Goal: Navigation & Orientation: Understand site structure

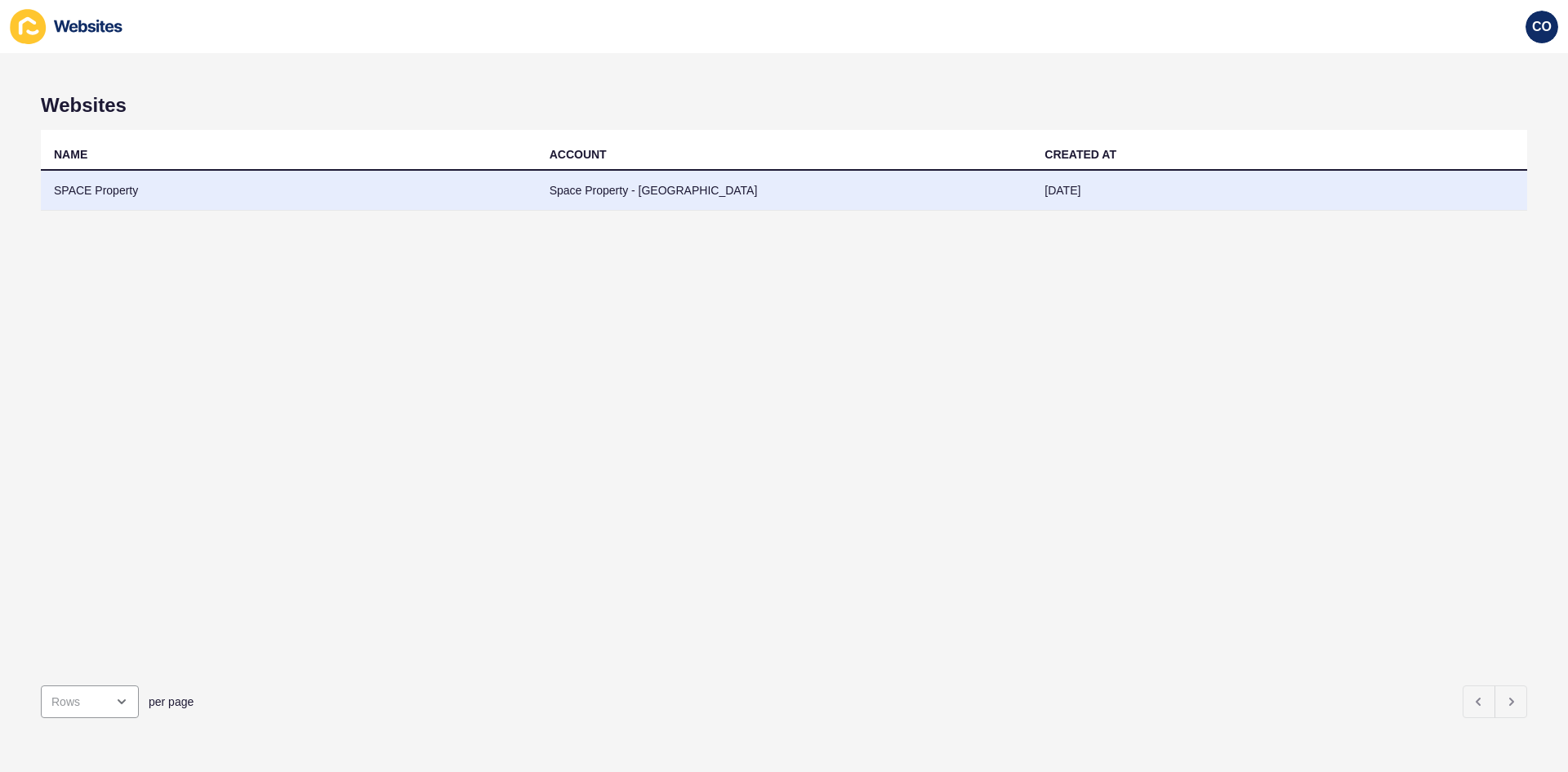
click at [106, 179] on td "SPACE Property" at bounding box center [288, 190] width 495 height 40
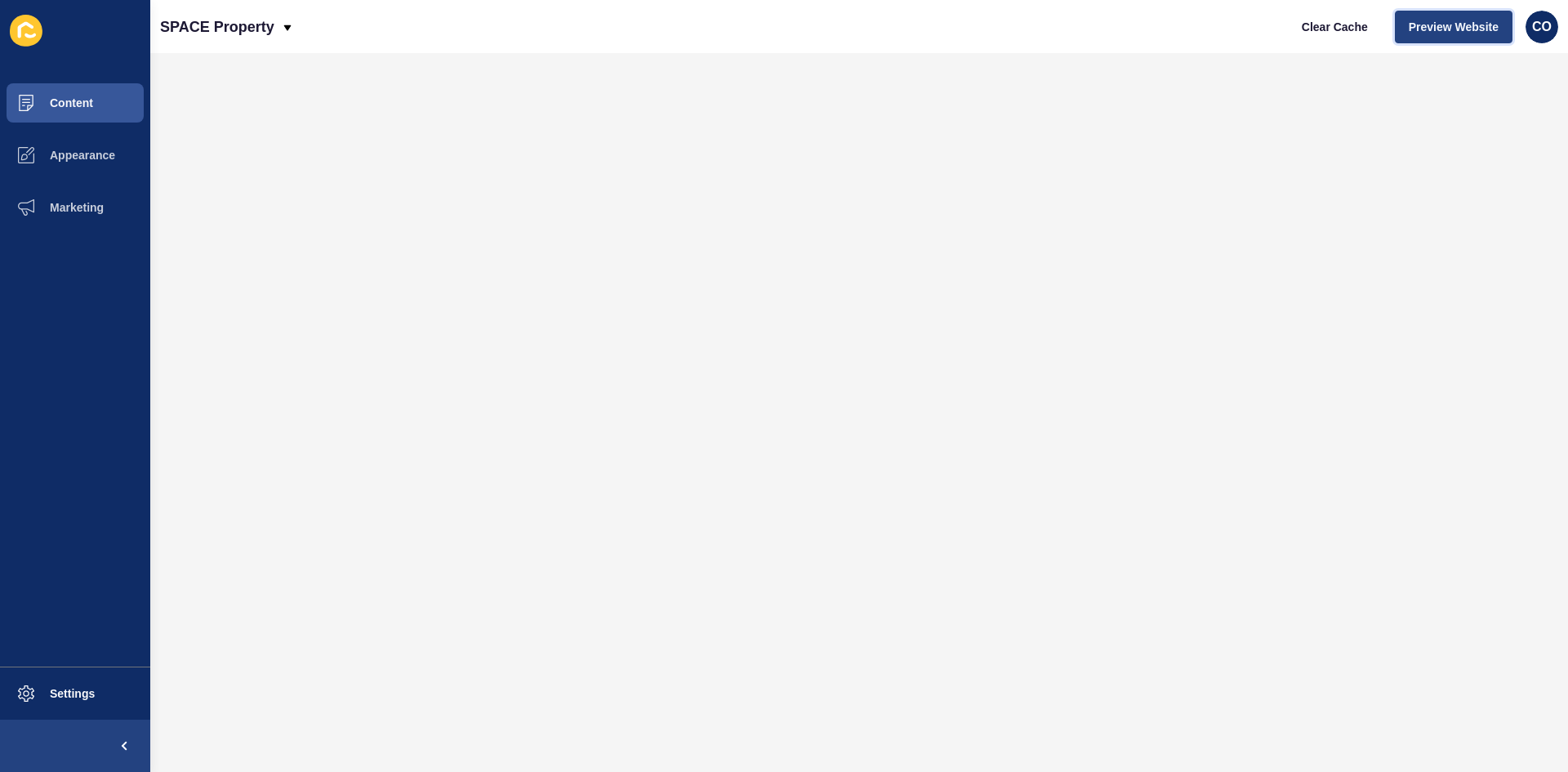
click at [1254, 31] on span "Preview Website" at bounding box center [1453, 27] width 90 height 17
click at [88, 102] on span "Content" at bounding box center [44, 103] width 95 height 13
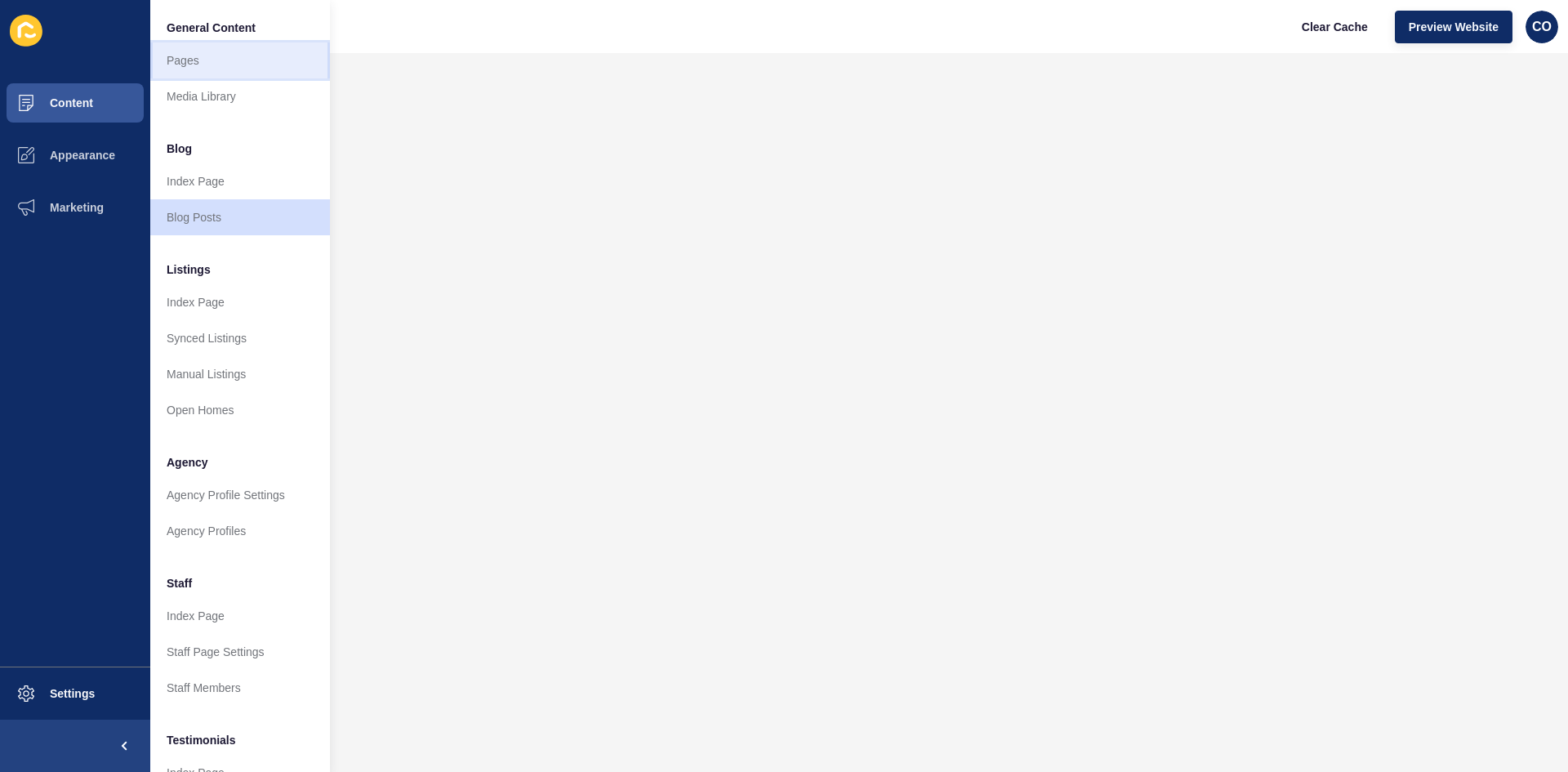
click at [196, 66] on link "Pages" at bounding box center [240, 60] width 179 height 36
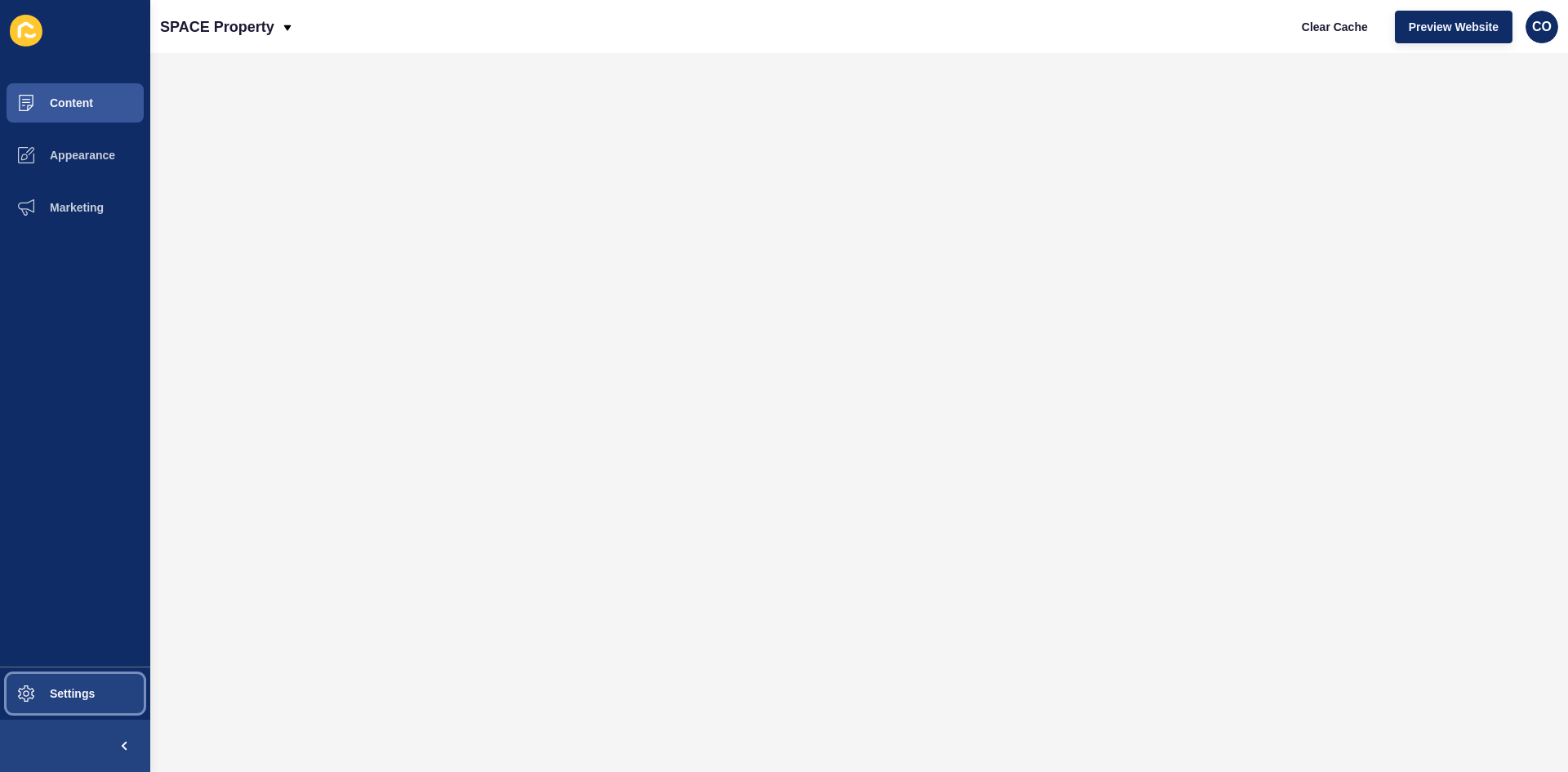
click at [98, 595] on button "Settings" at bounding box center [75, 693] width 151 height 53
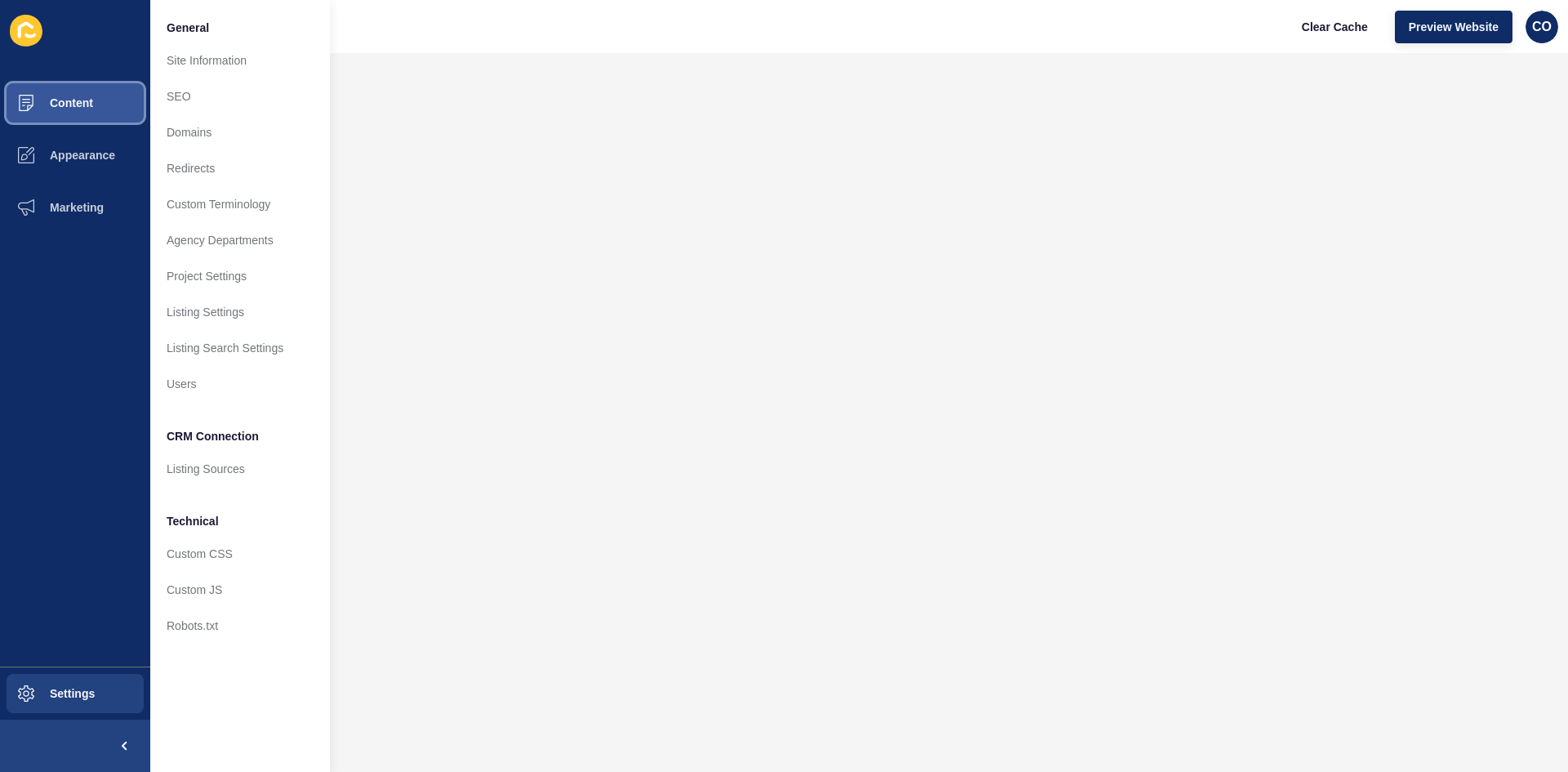
click at [102, 113] on button "Content" at bounding box center [75, 103] width 151 height 53
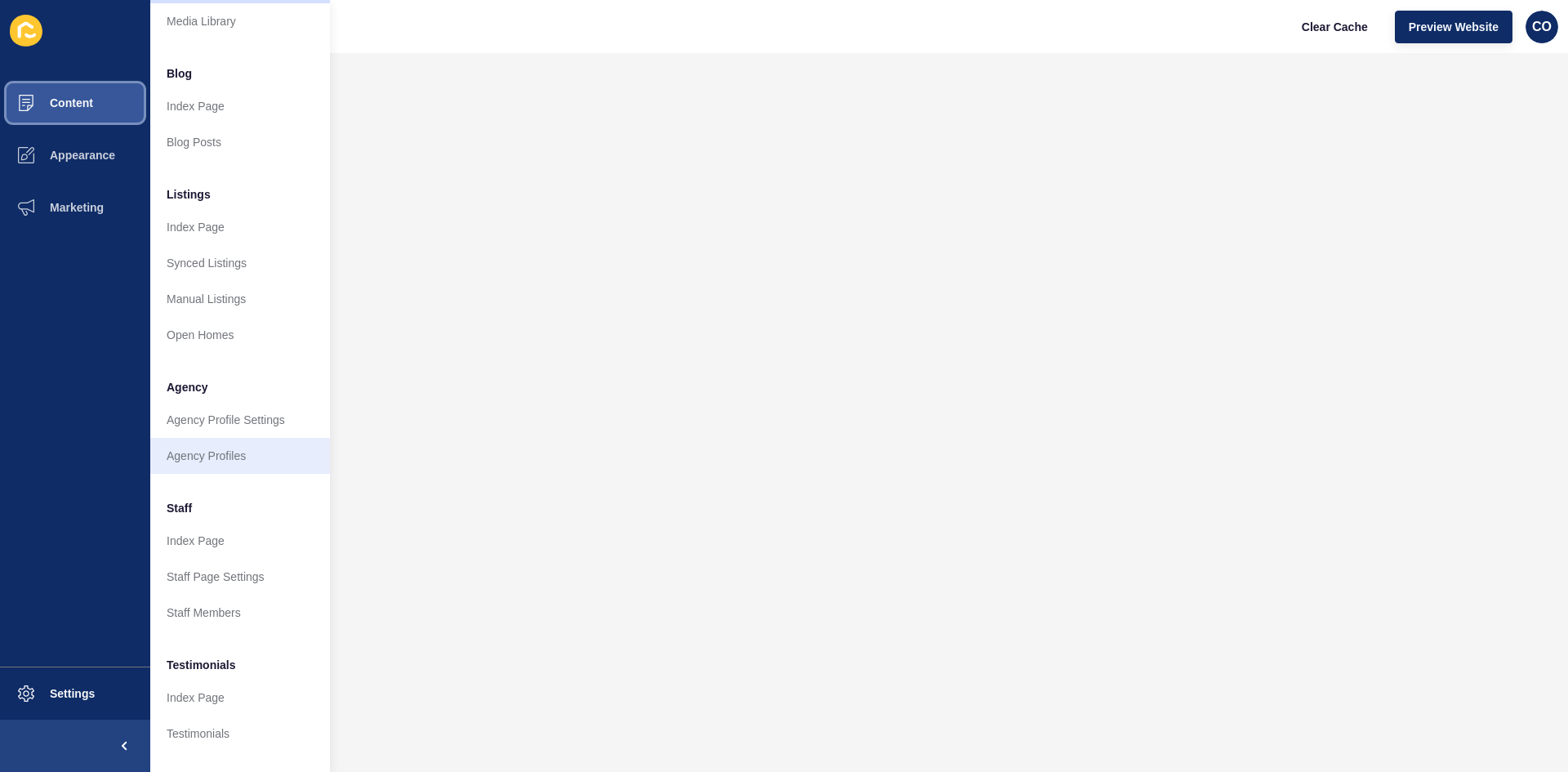
scroll to position [198, 0]
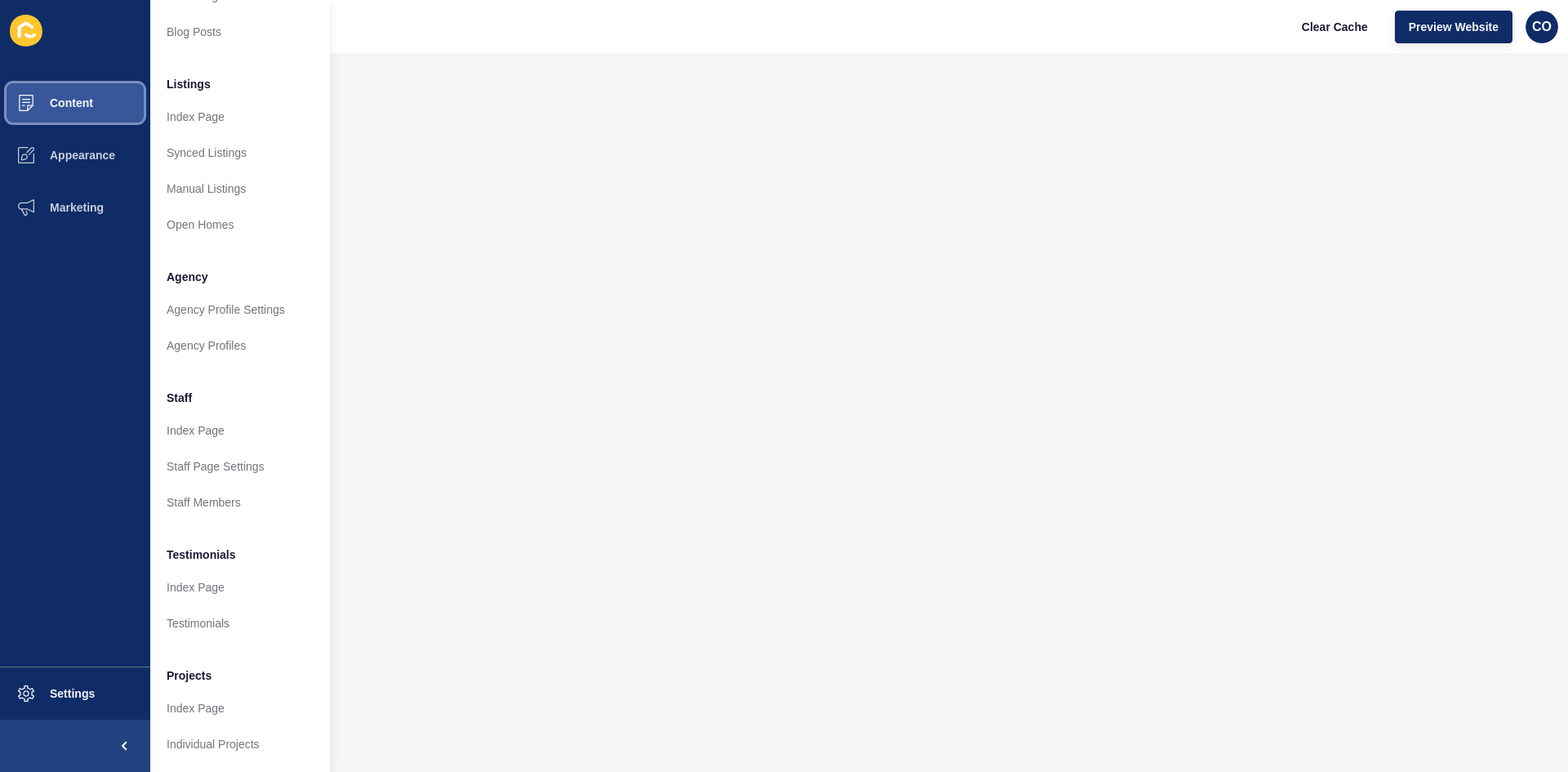
click at [93, 98] on button "Content" at bounding box center [75, 103] width 151 height 53
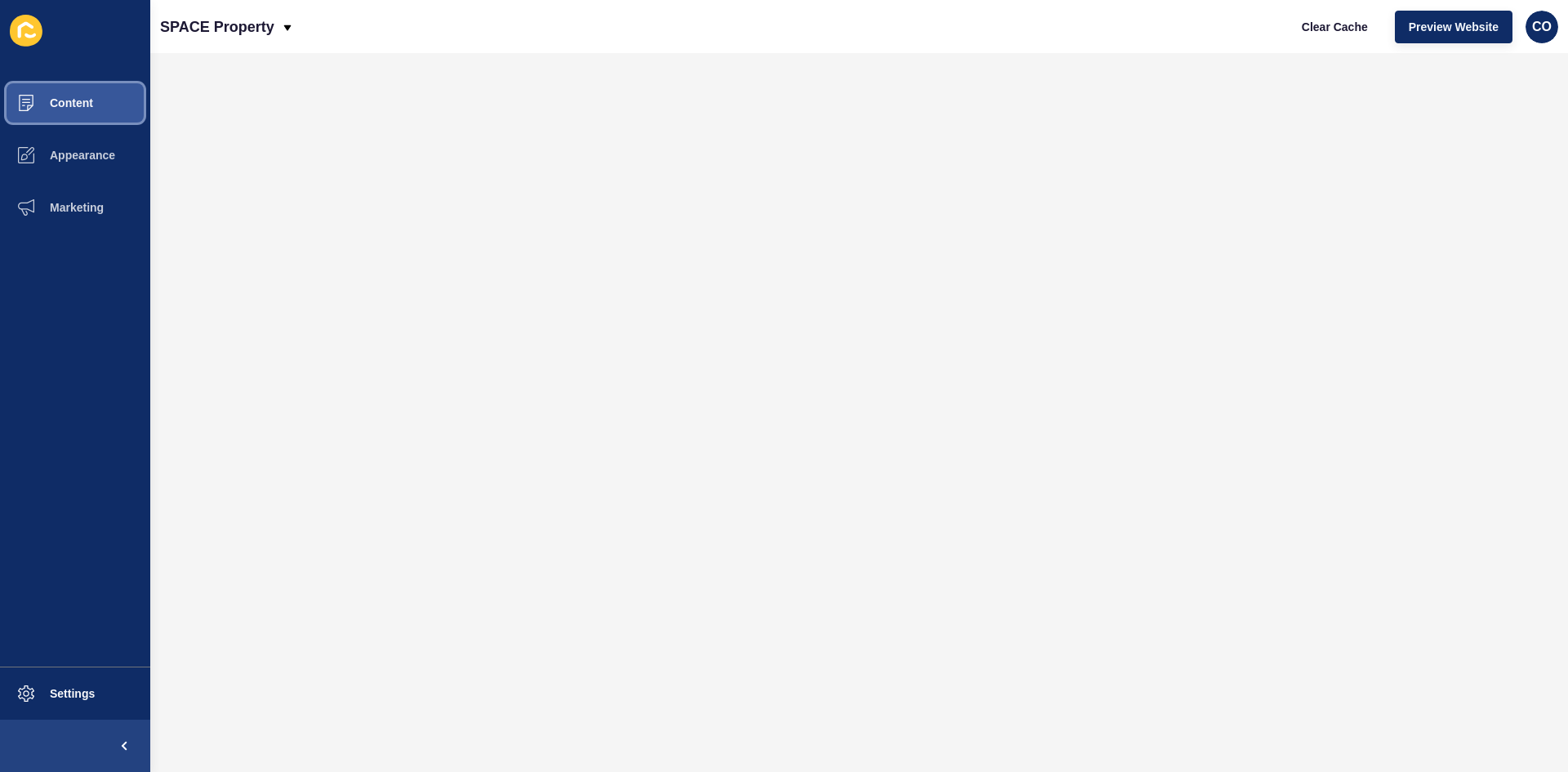
scroll to position [0, 0]
click at [97, 153] on span "Appearance" at bounding box center [55, 155] width 117 height 13
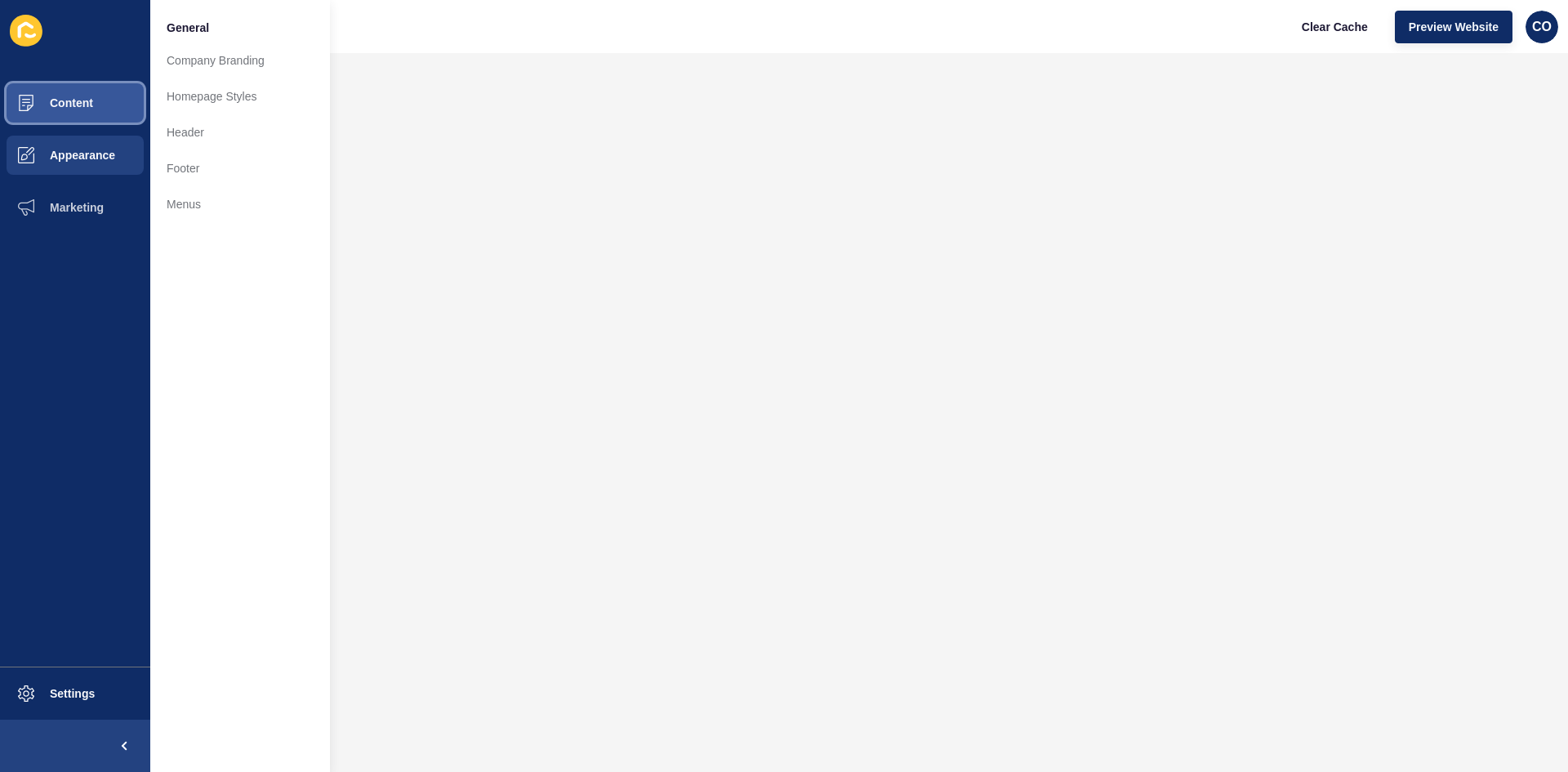
click at [102, 106] on button "Content" at bounding box center [75, 103] width 151 height 53
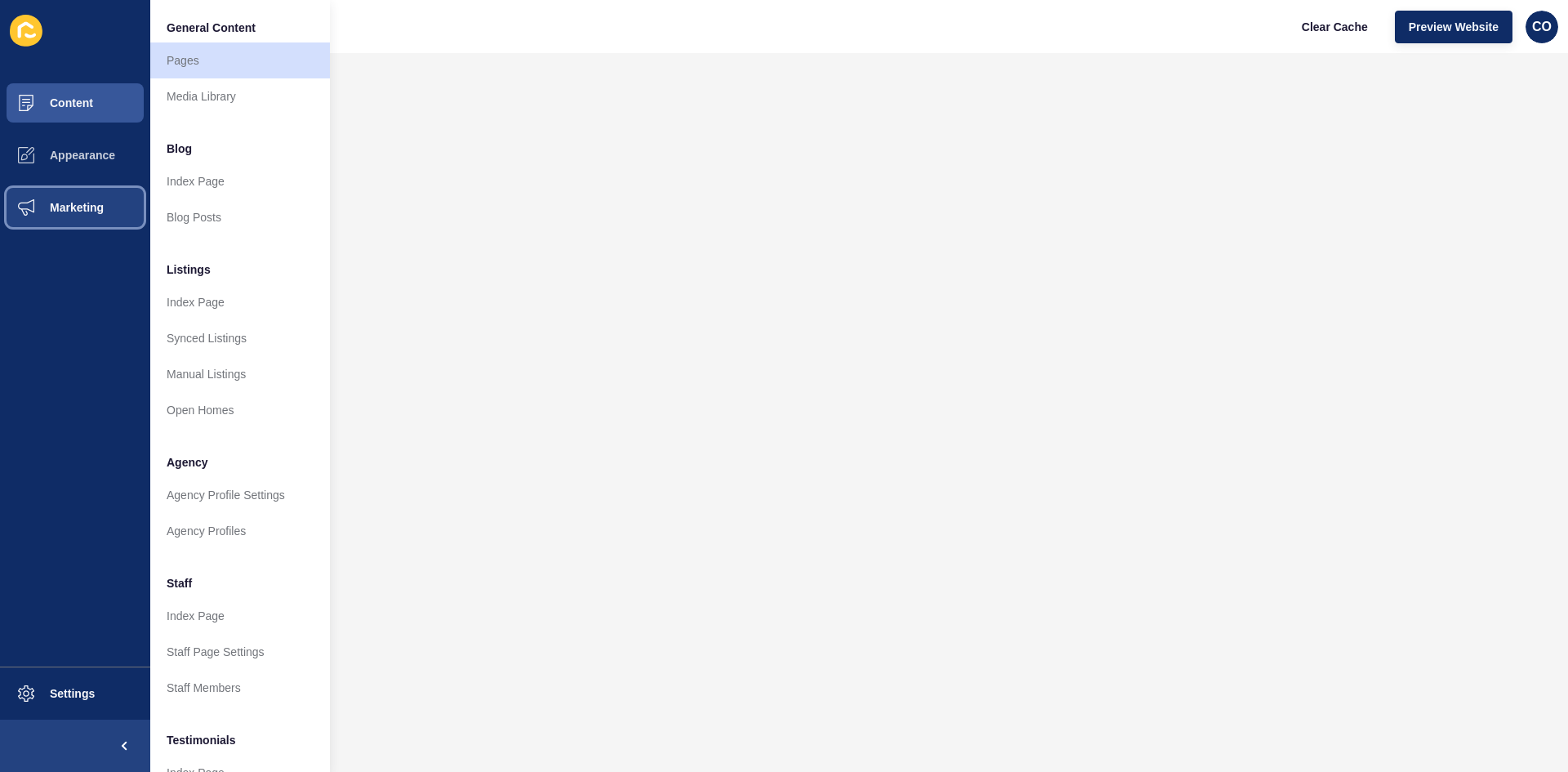
click at [95, 205] on span "Marketing" at bounding box center [50, 207] width 106 height 13
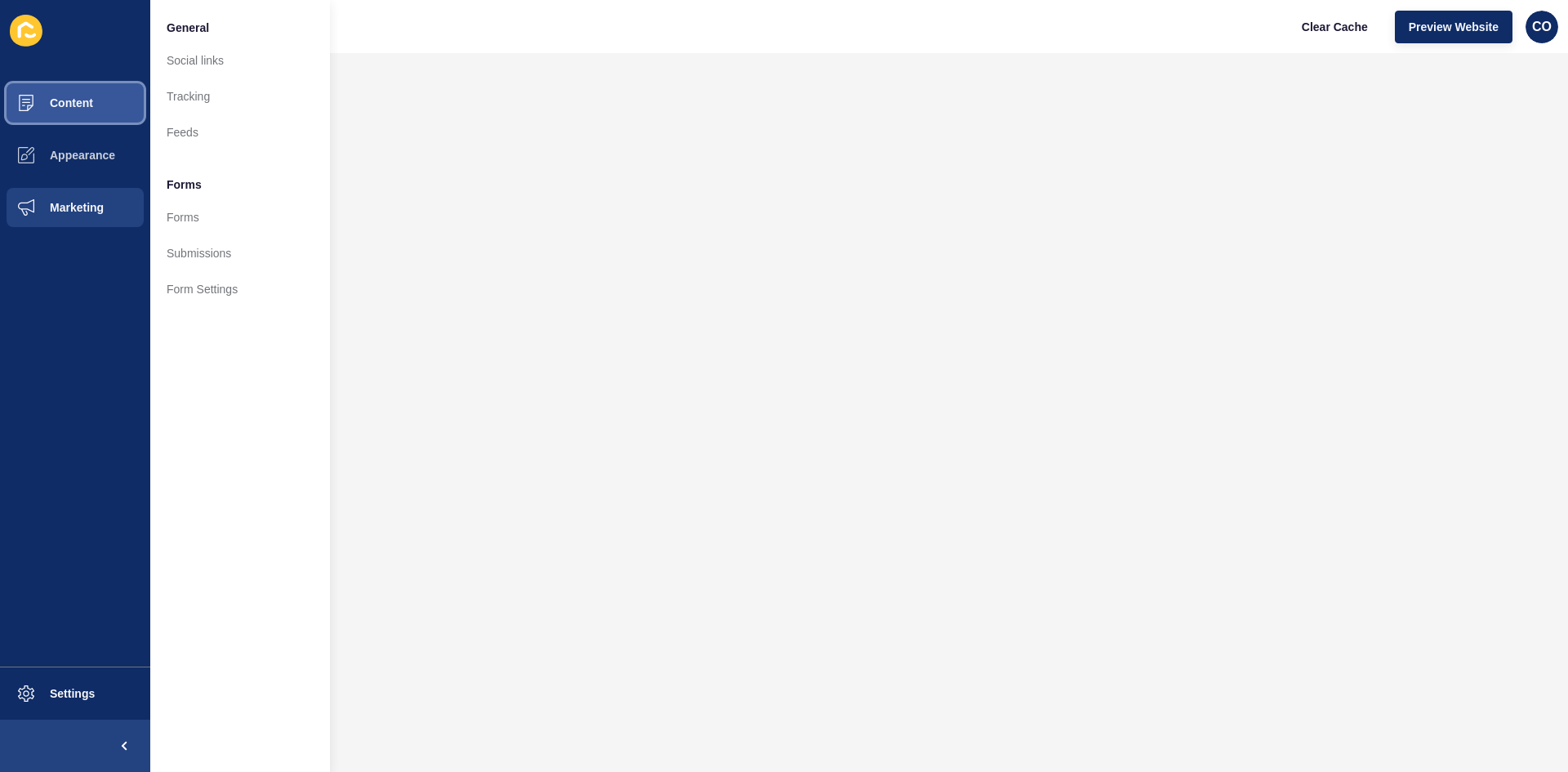
click at [104, 99] on button "Content" at bounding box center [75, 103] width 151 height 53
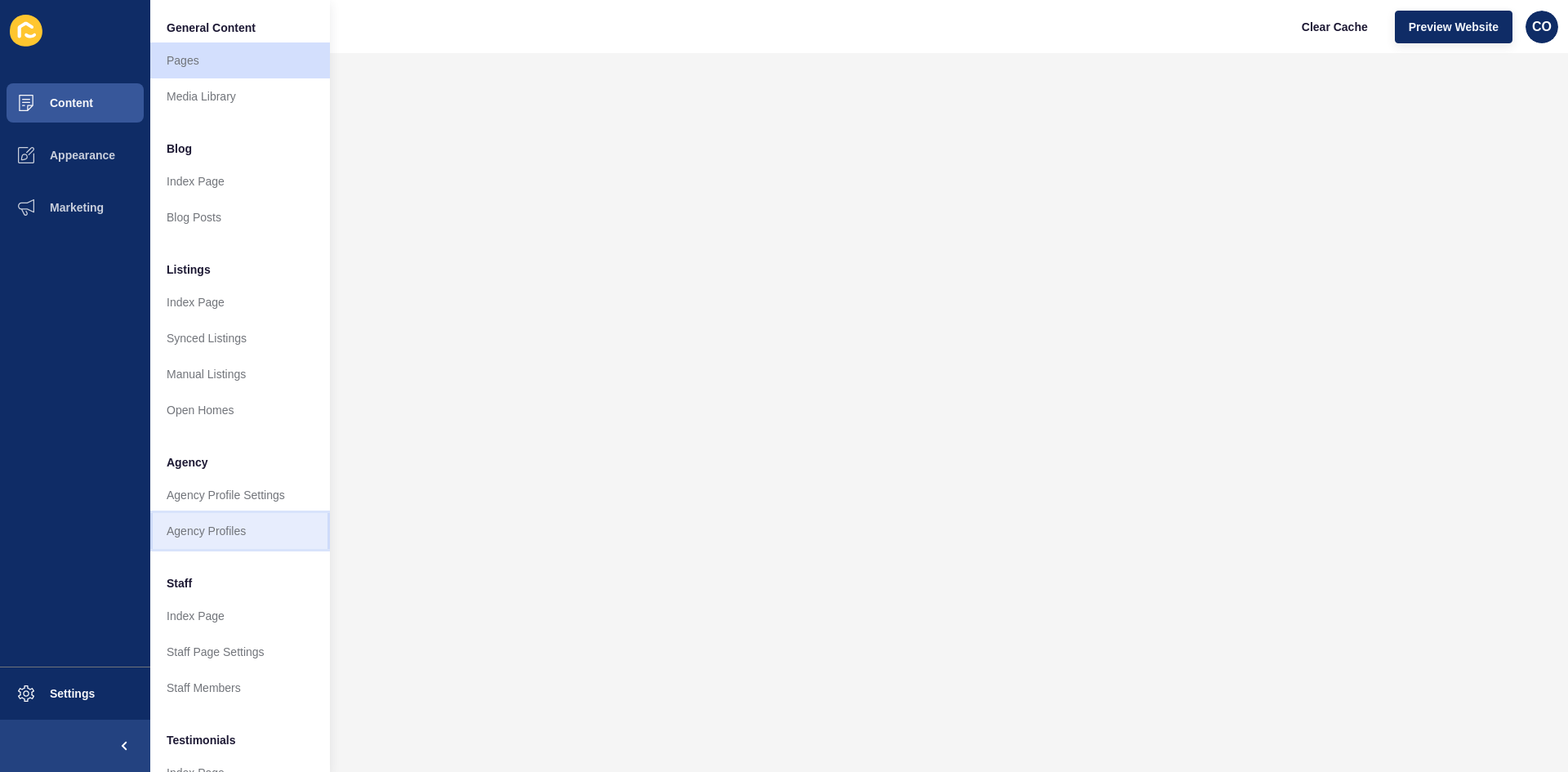
click at [253, 531] on link "Agency Profiles" at bounding box center [240, 531] width 179 height 36
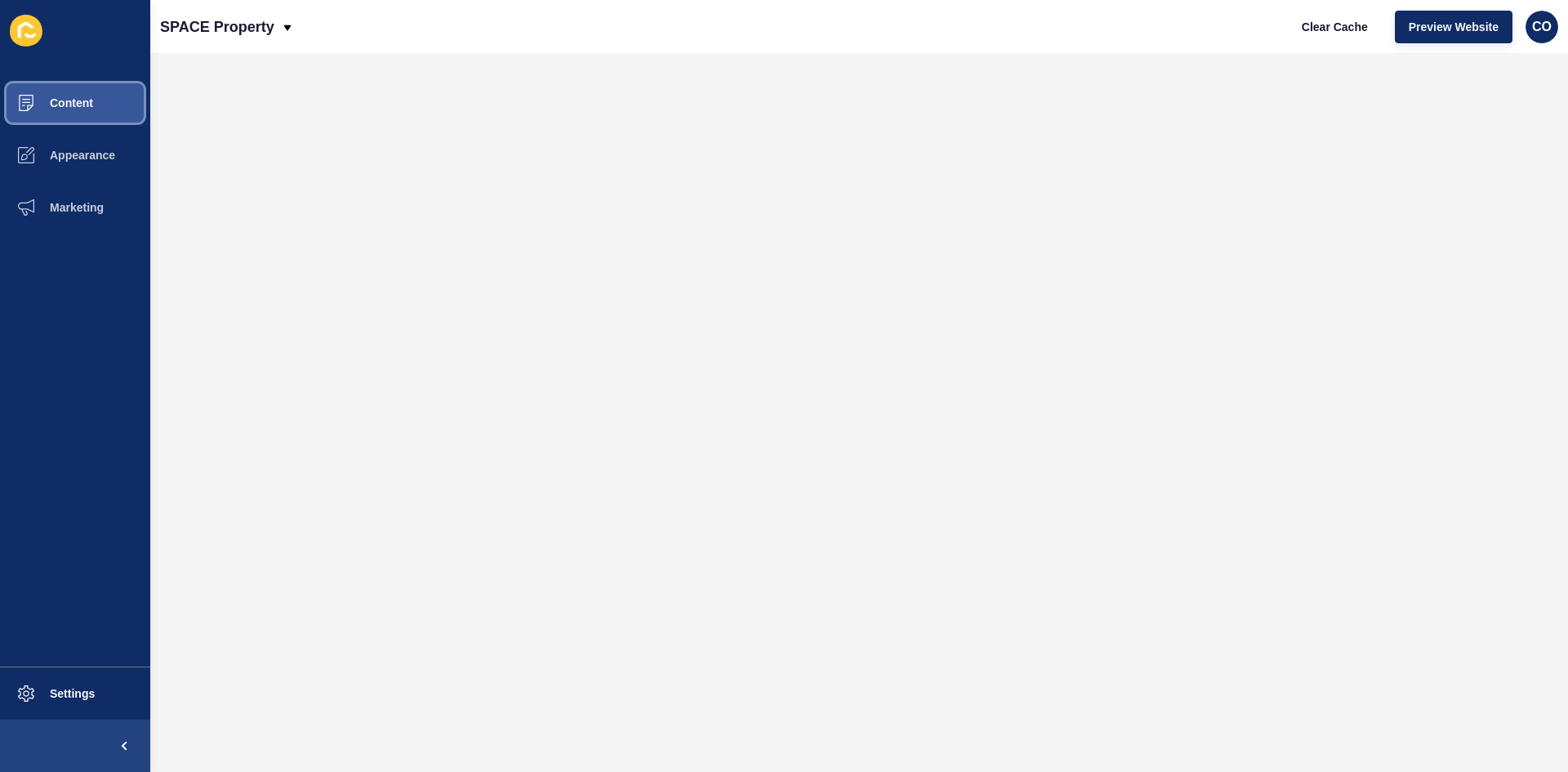
click at [115, 109] on button "Content" at bounding box center [75, 103] width 151 height 53
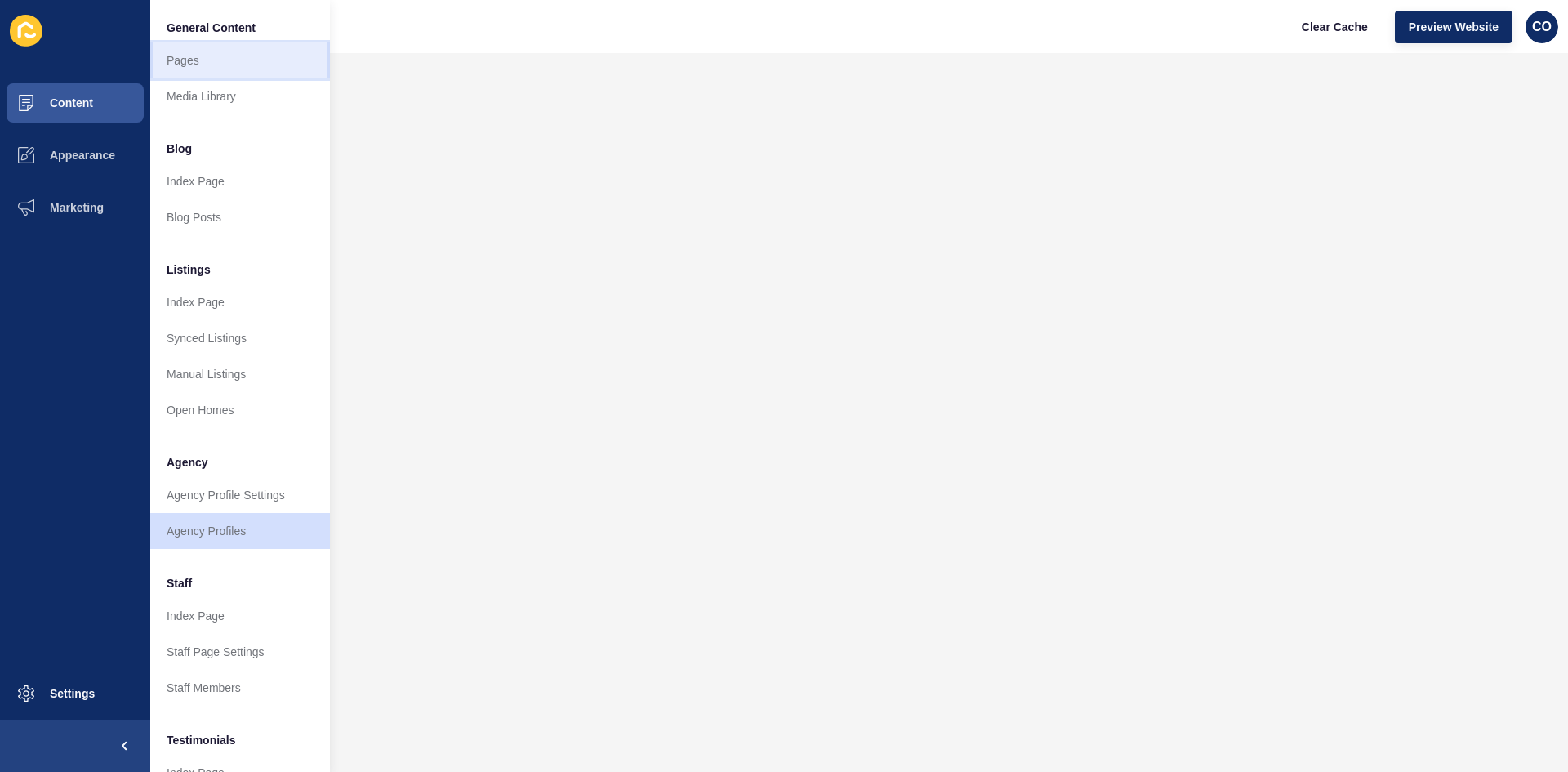
click at [193, 67] on link "Pages" at bounding box center [240, 60] width 179 height 36
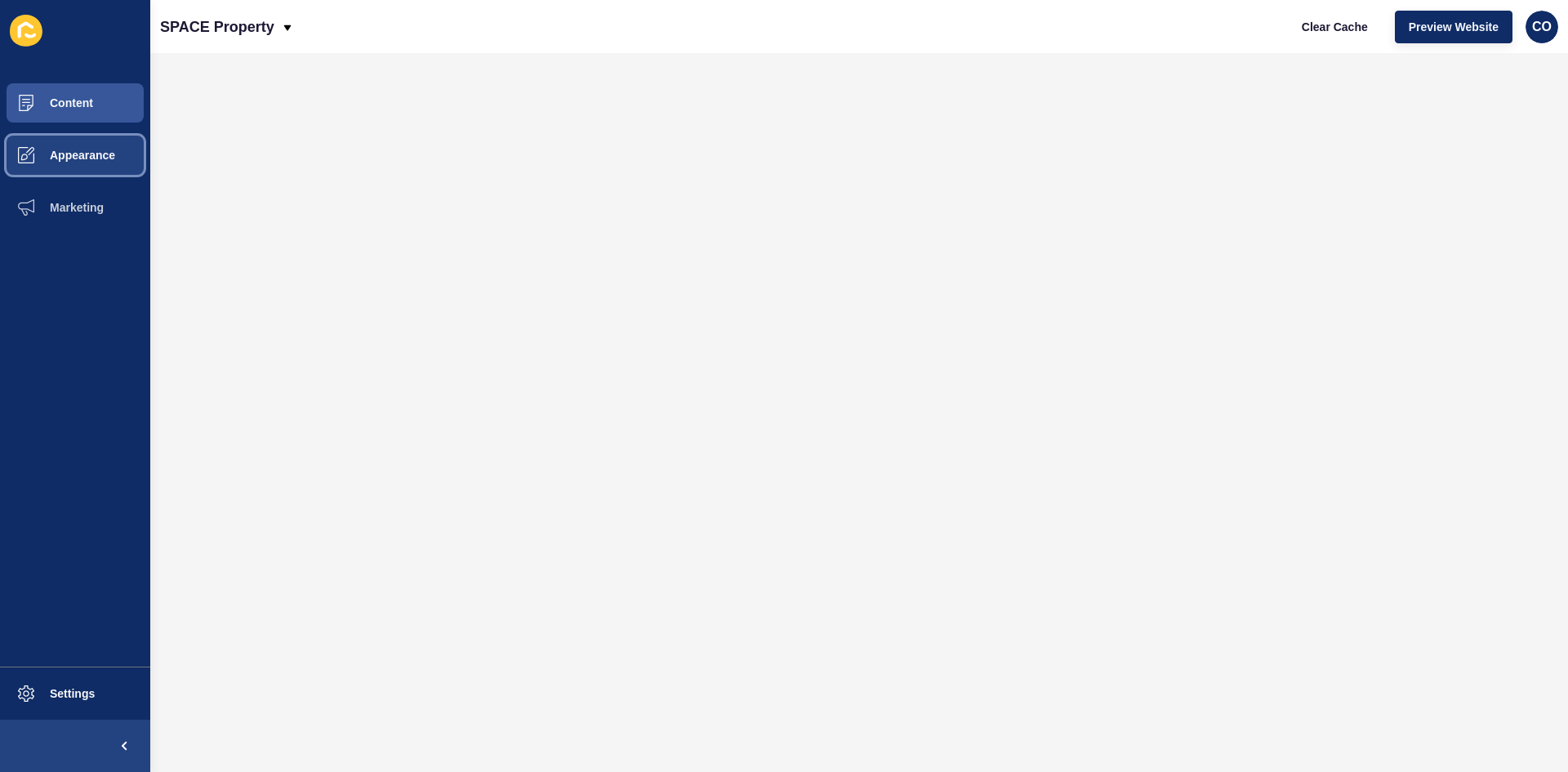
click at [88, 159] on span "Appearance" at bounding box center [55, 155] width 117 height 13
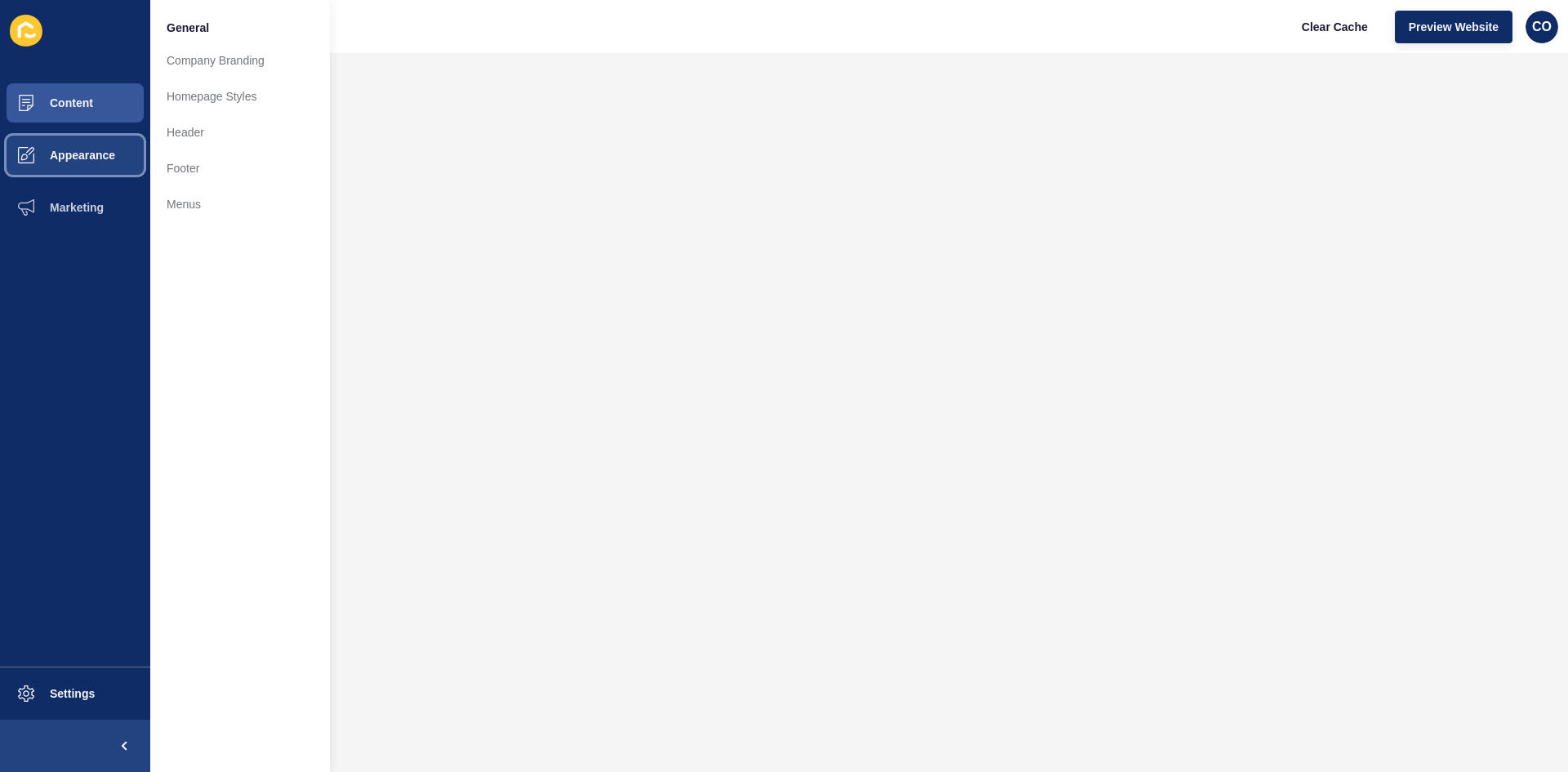
click at [106, 148] on button "Appearance" at bounding box center [75, 155] width 151 height 53
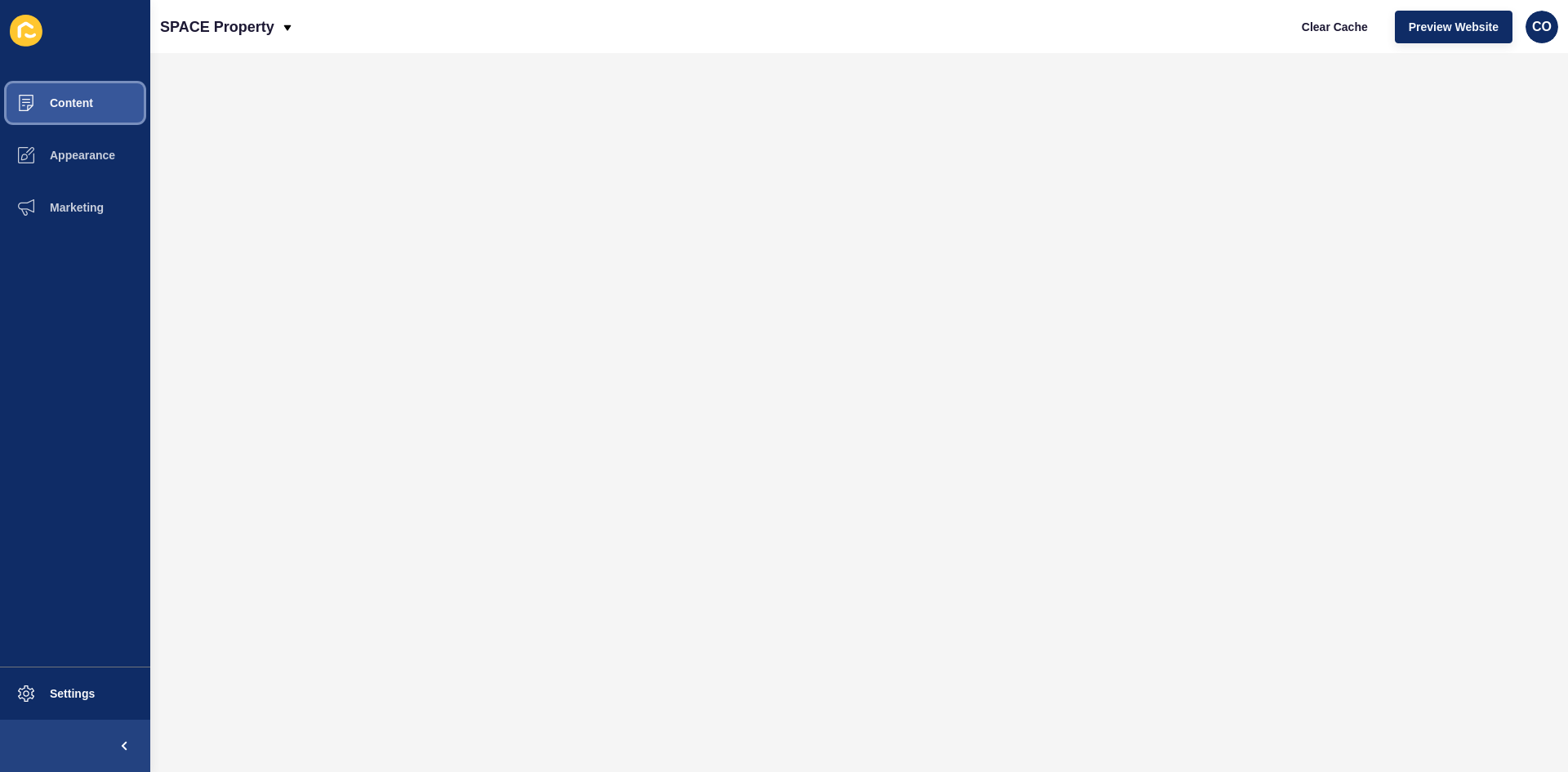
click at [88, 102] on span "Content" at bounding box center [44, 103] width 95 height 13
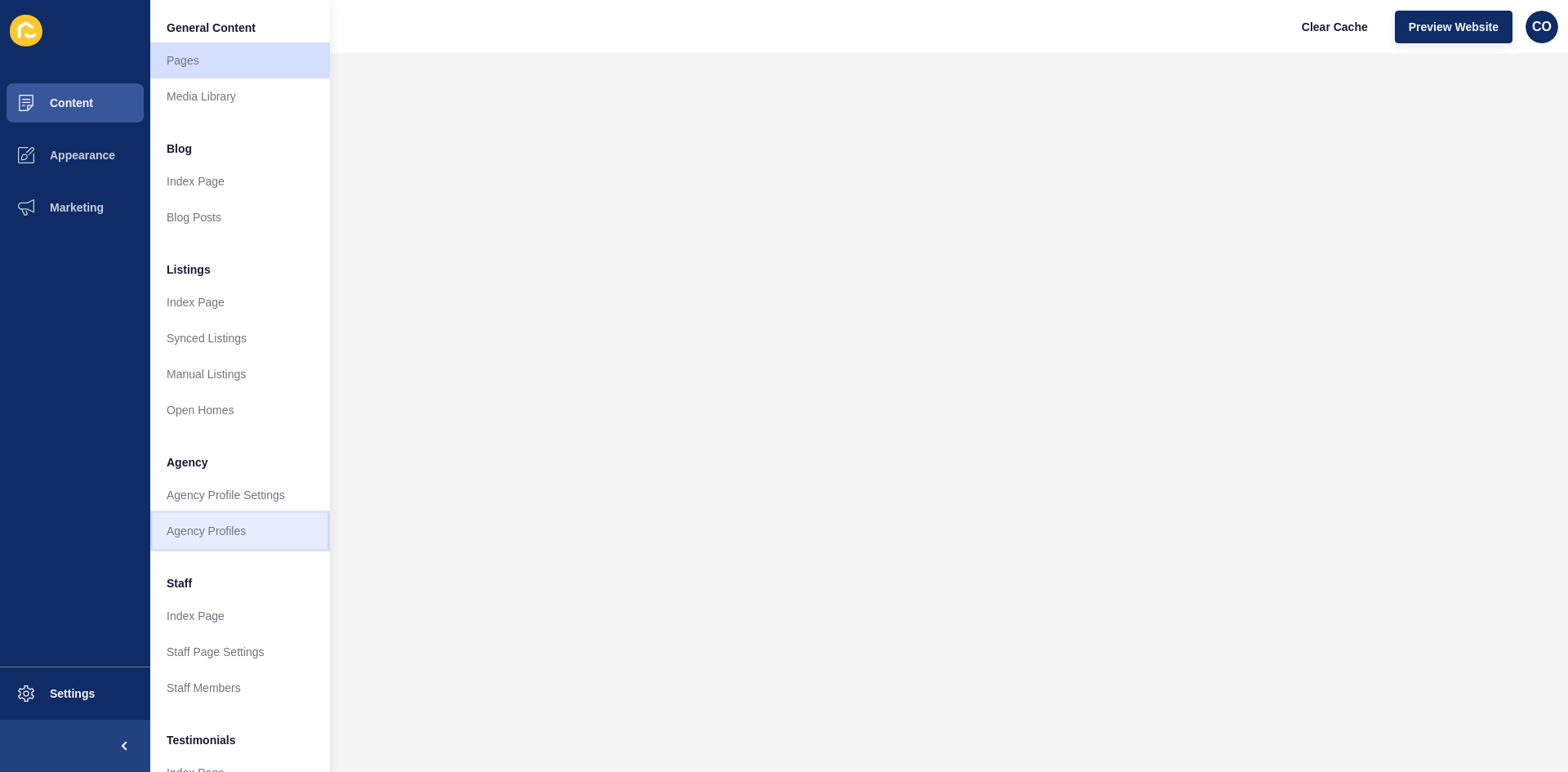
click at [237, 530] on link "Agency Profiles" at bounding box center [240, 531] width 179 height 36
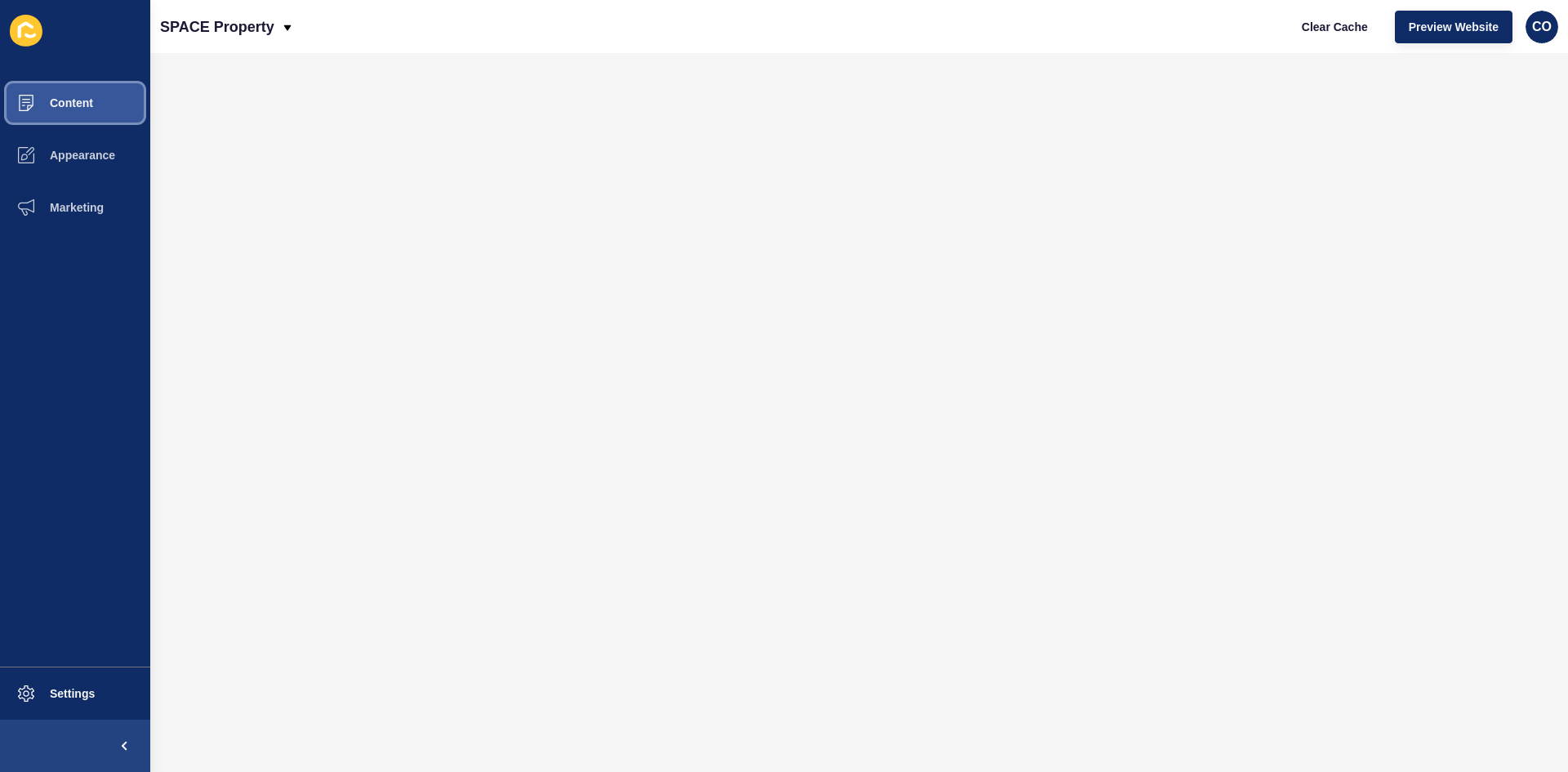
click at [76, 101] on span "Content" at bounding box center [44, 103] width 95 height 13
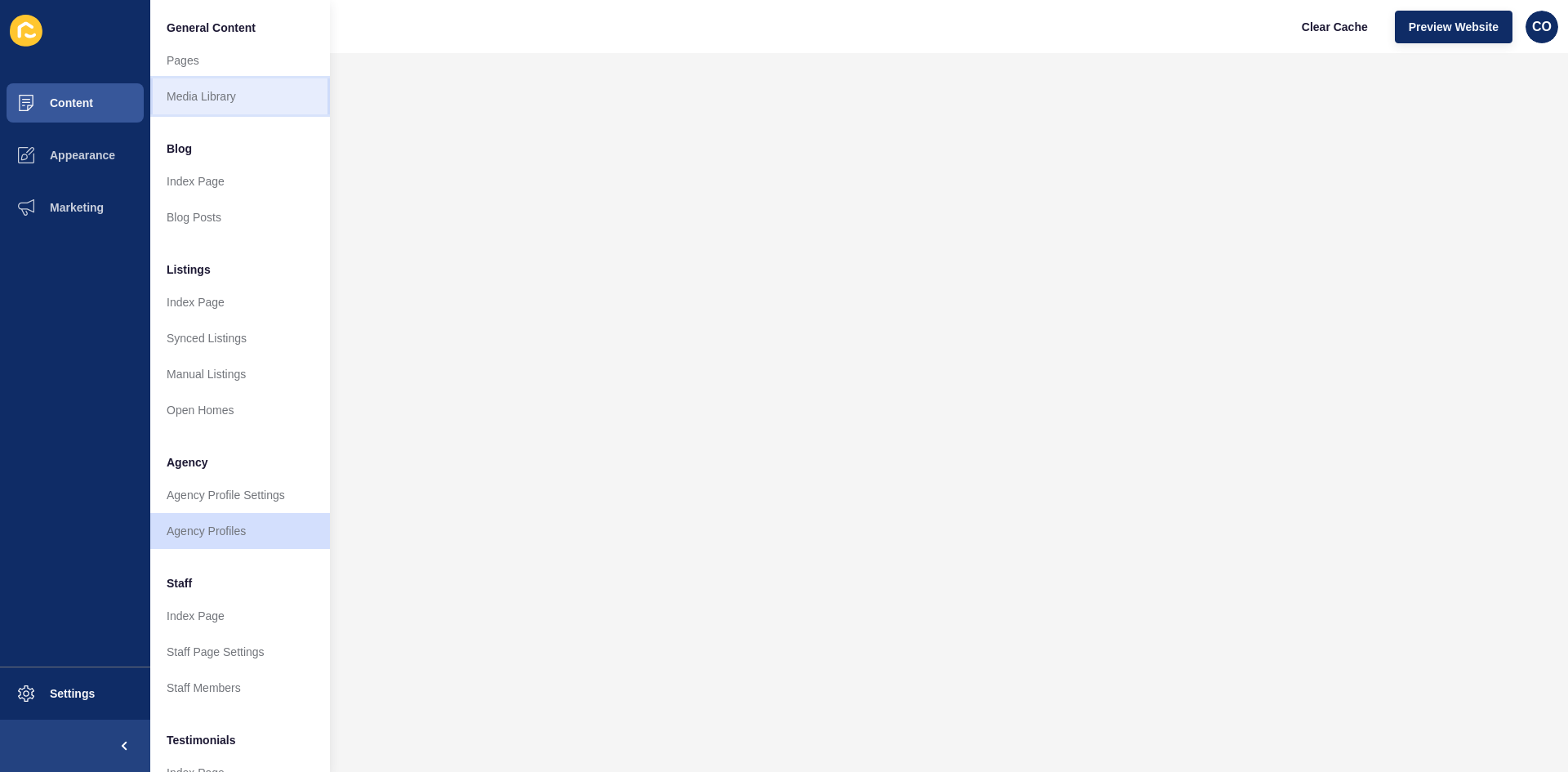
click at [164, 104] on link "Media Library" at bounding box center [240, 96] width 179 height 36
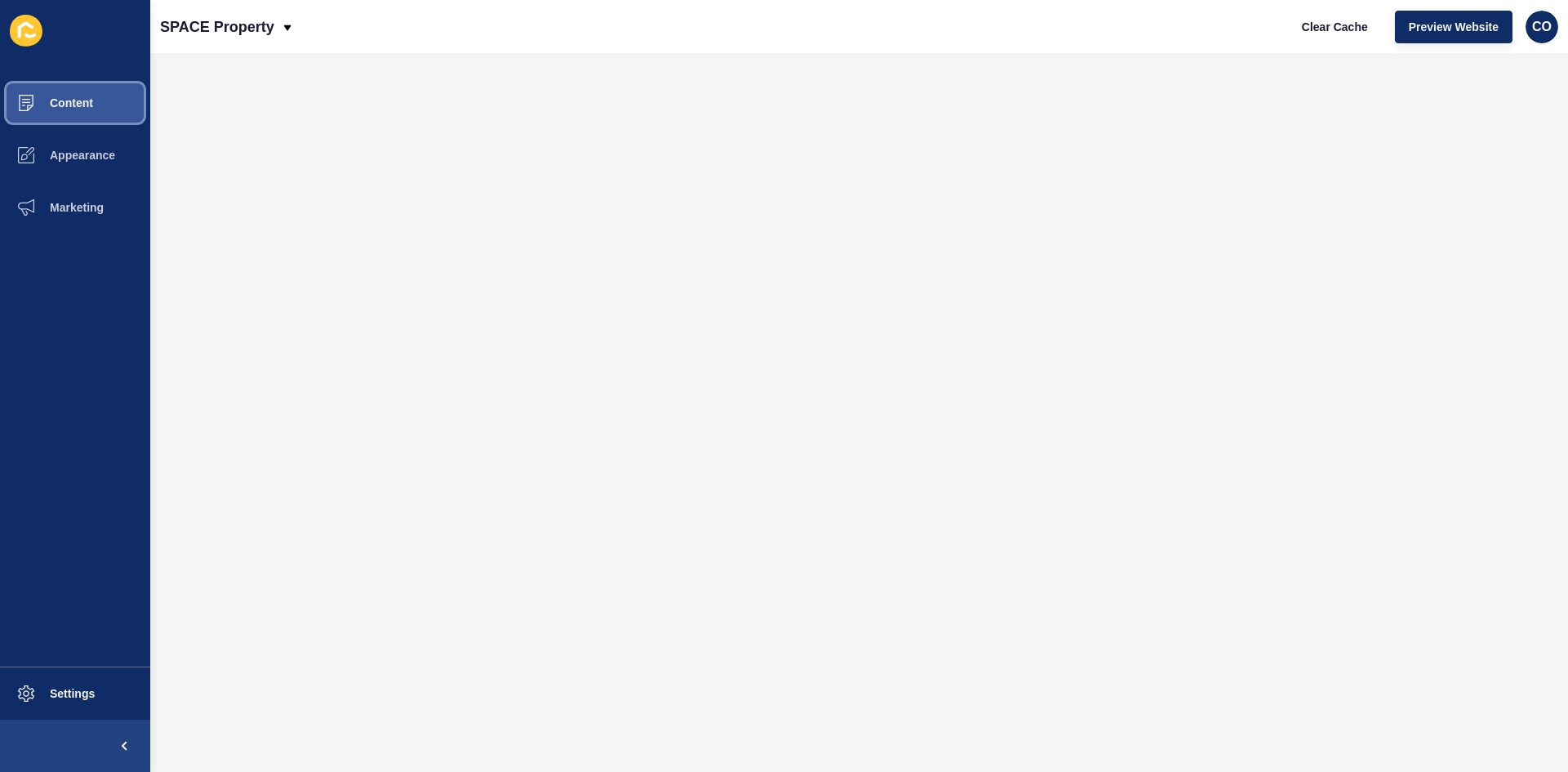
click at [95, 116] on button "Content" at bounding box center [75, 103] width 151 height 53
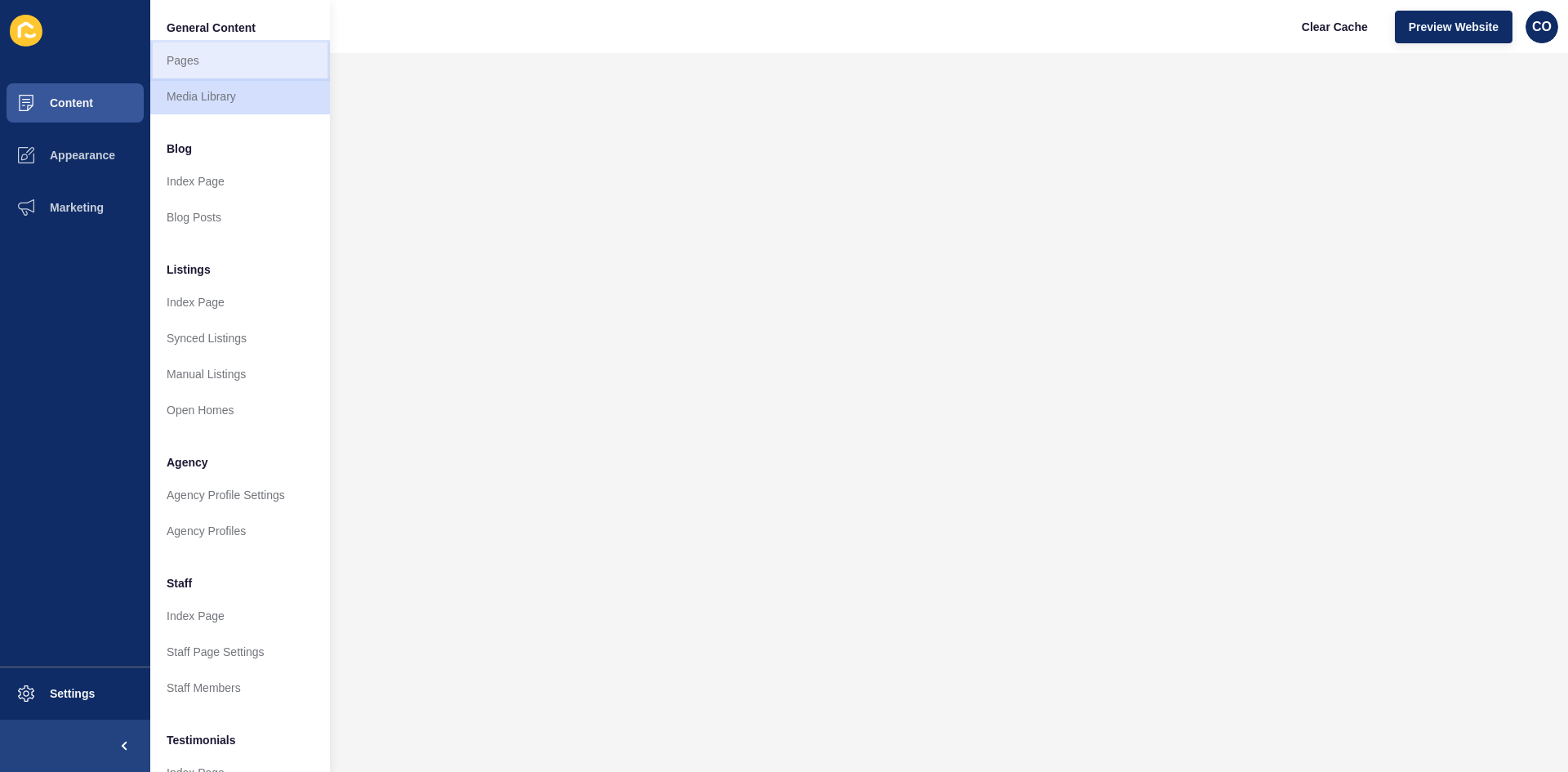
click at [177, 63] on link "Pages" at bounding box center [240, 60] width 179 height 36
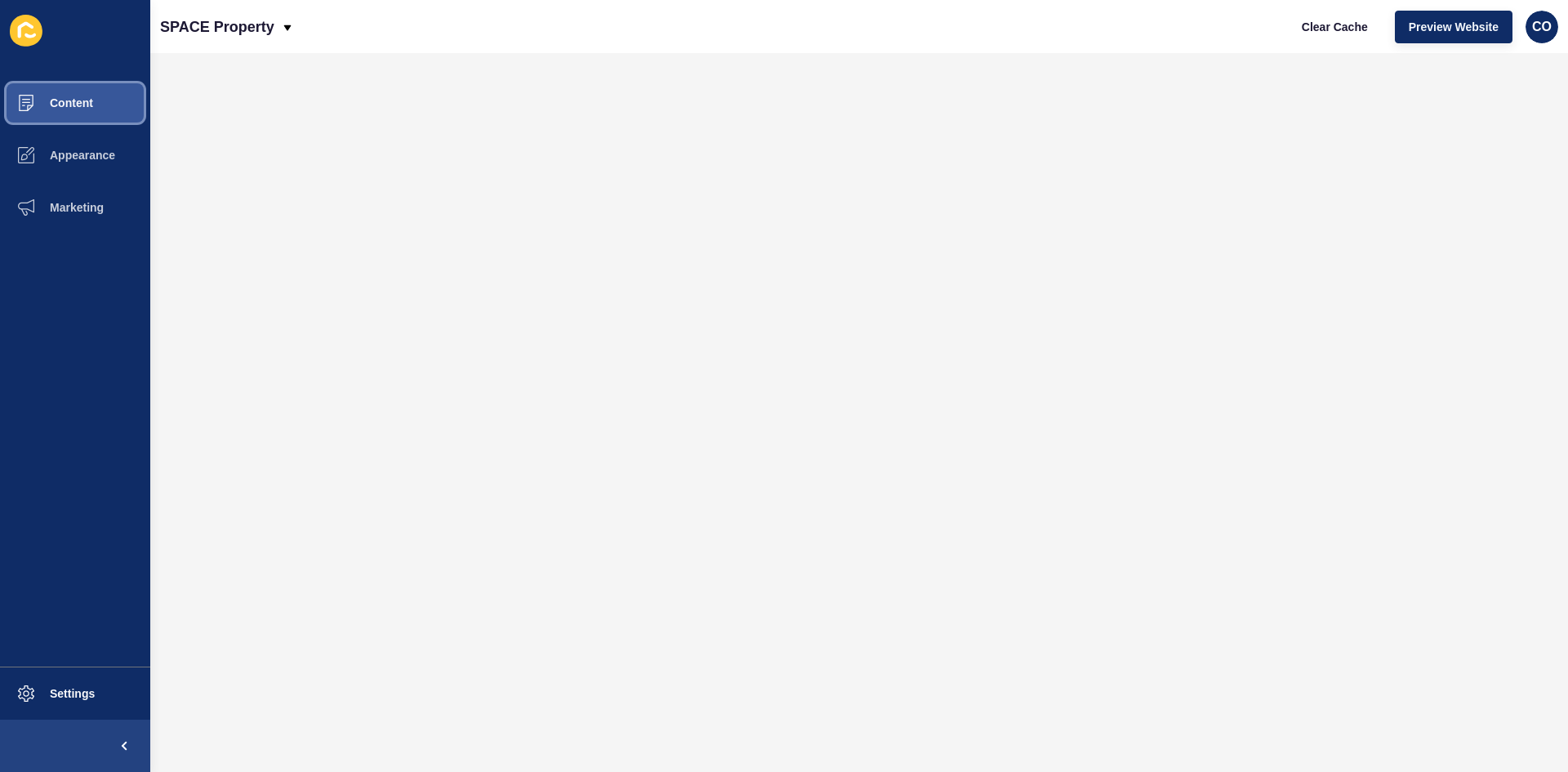
click at [111, 104] on button "Content" at bounding box center [75, 103] width 151 height 53
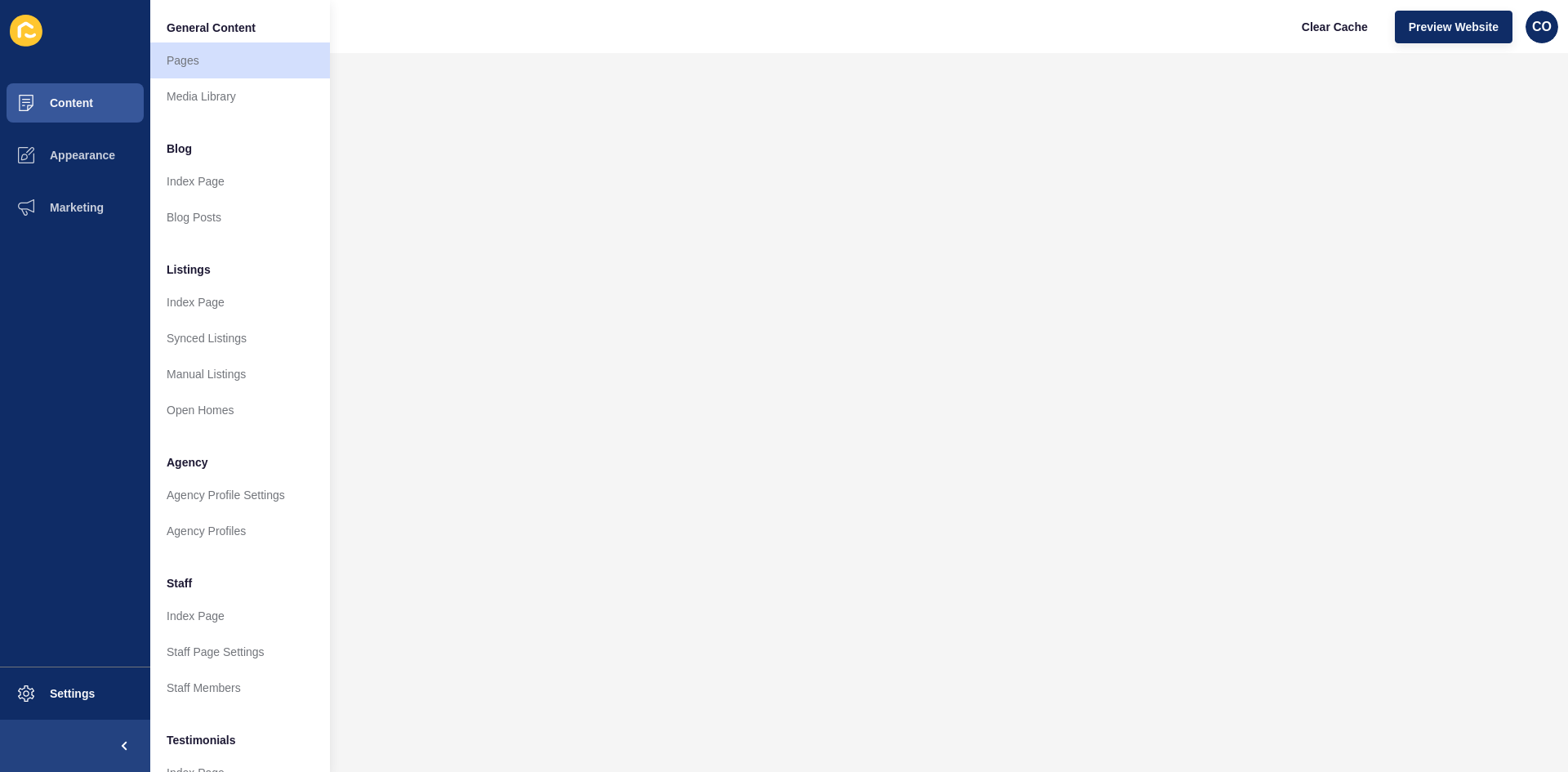
click at [506, 25] on div "SPACE Property Clear Cache Preview Website CO" at bounding box center [859, 26] width 1417 height 53
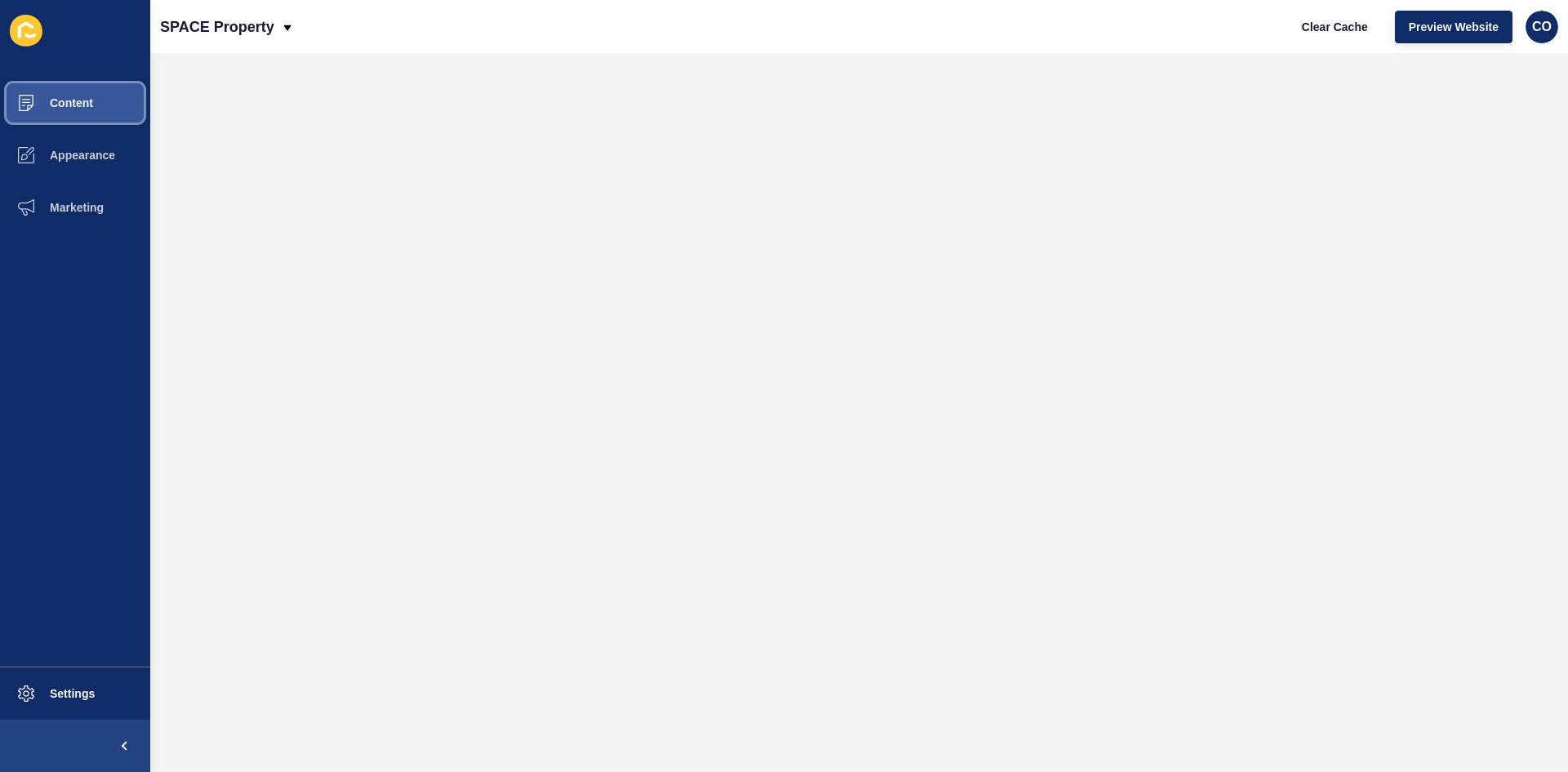
click at [107, 103] on button "Content" at bounding box center [75, 103] width 151 height 53
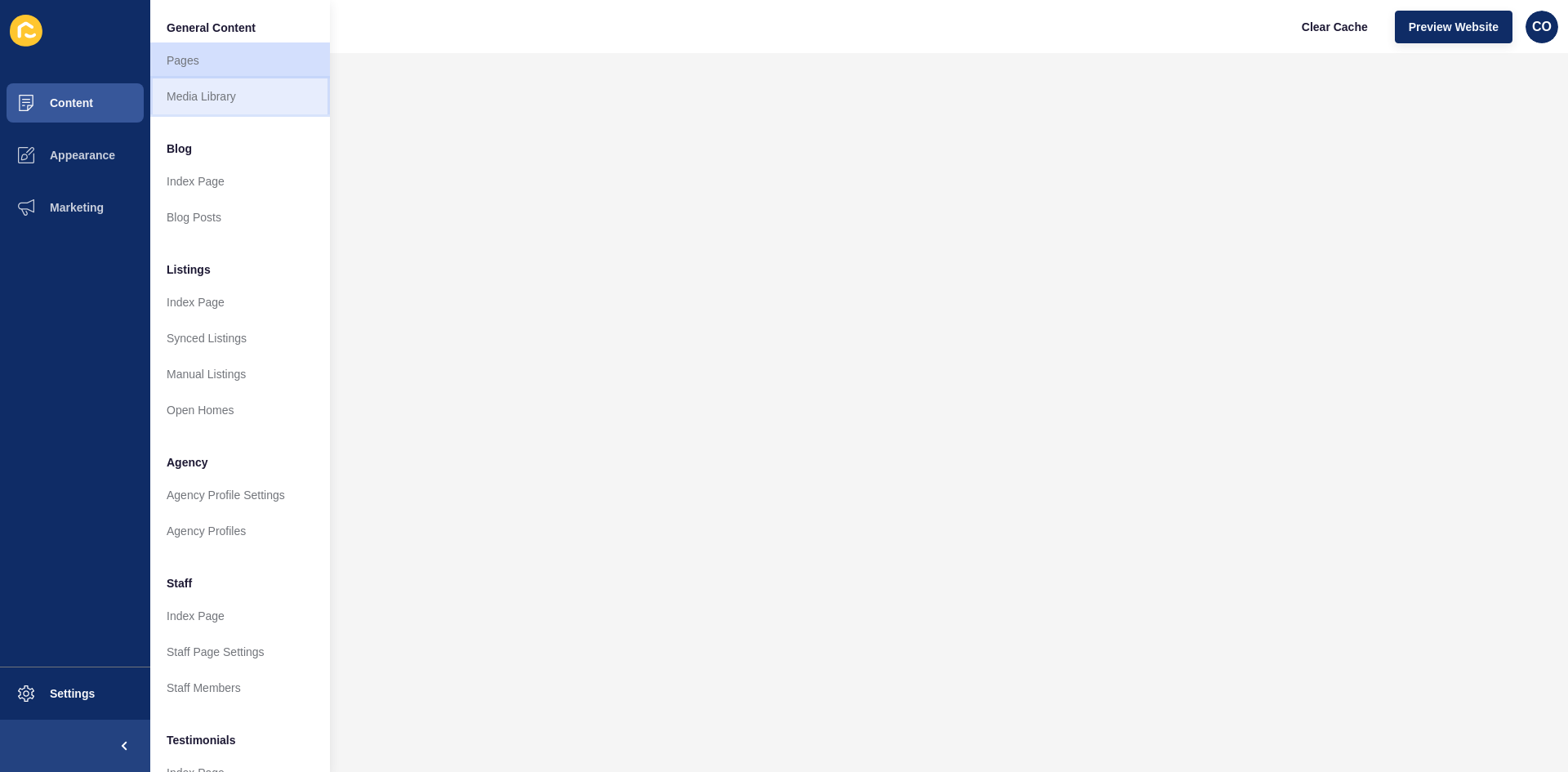
click at [220, 90] on link "Media Library" at bounding box center [240, 96] width 179 height 36
